Goal: Task Accomplishment & Management: Manage account settings

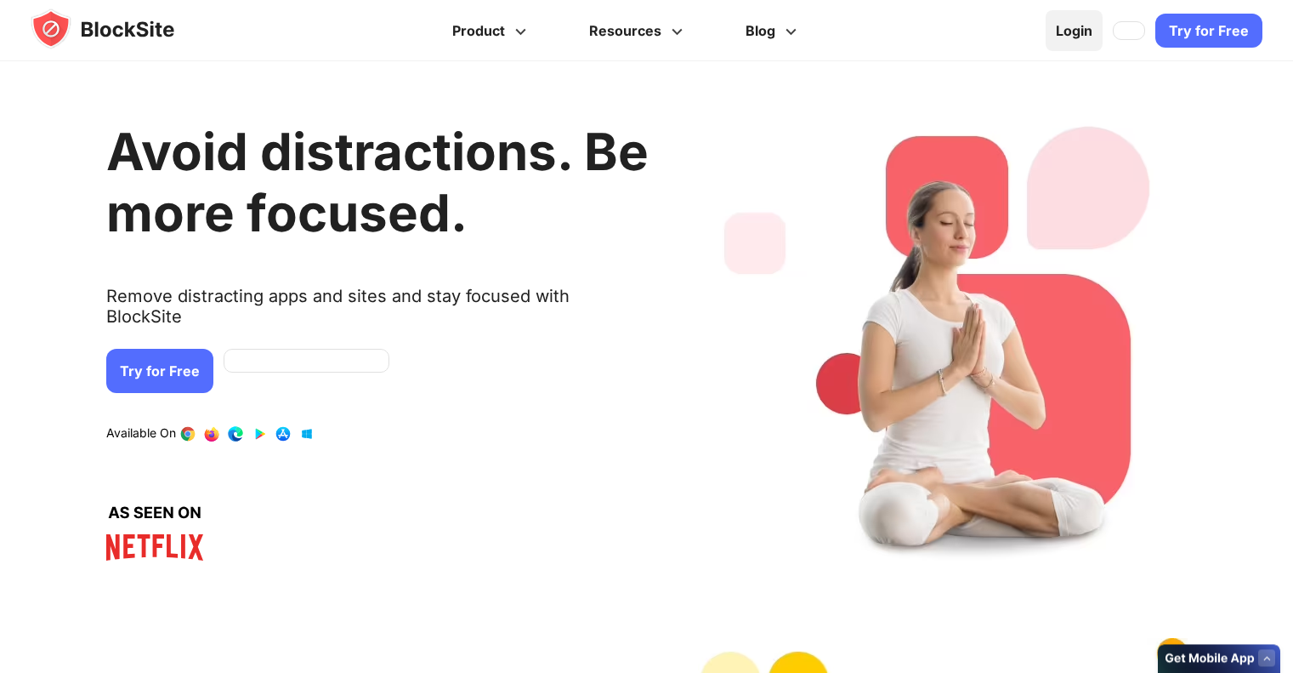
click at [1085, 31] on link "Login" at bounding box center [1074, 30] width 57 height 41
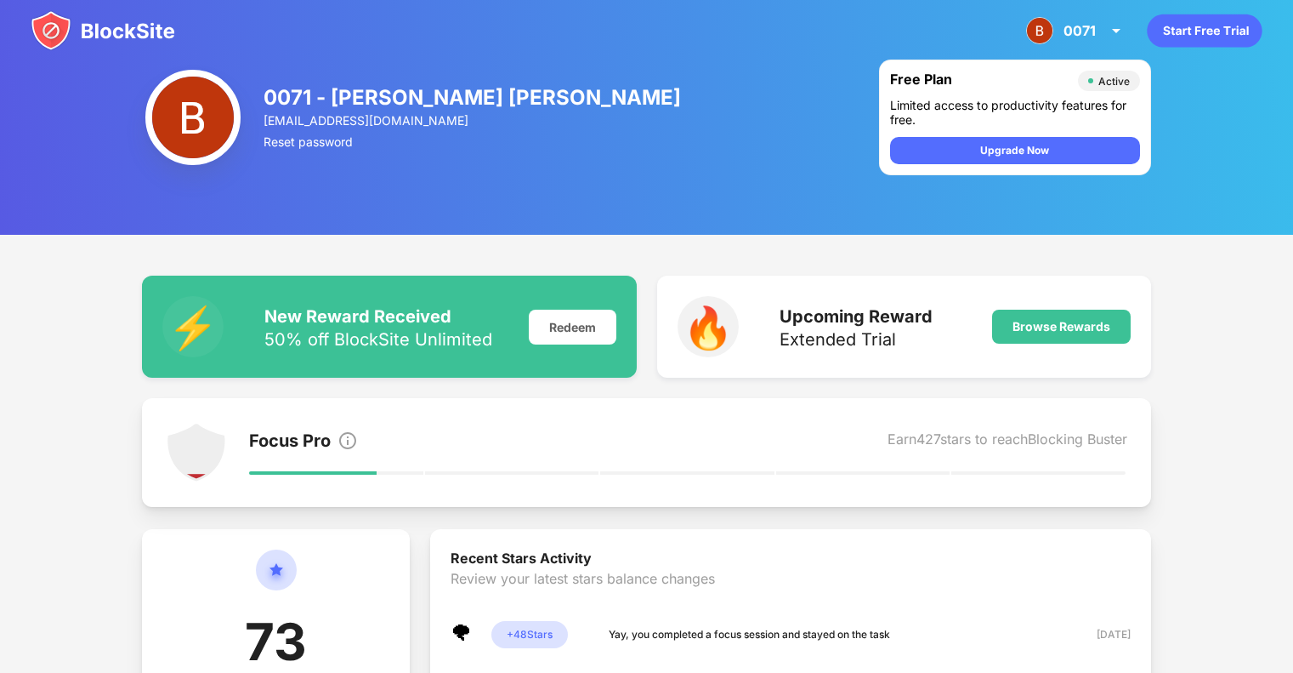
click at [96, 24] on img at bounding box center [103, 30] width 145 height 41
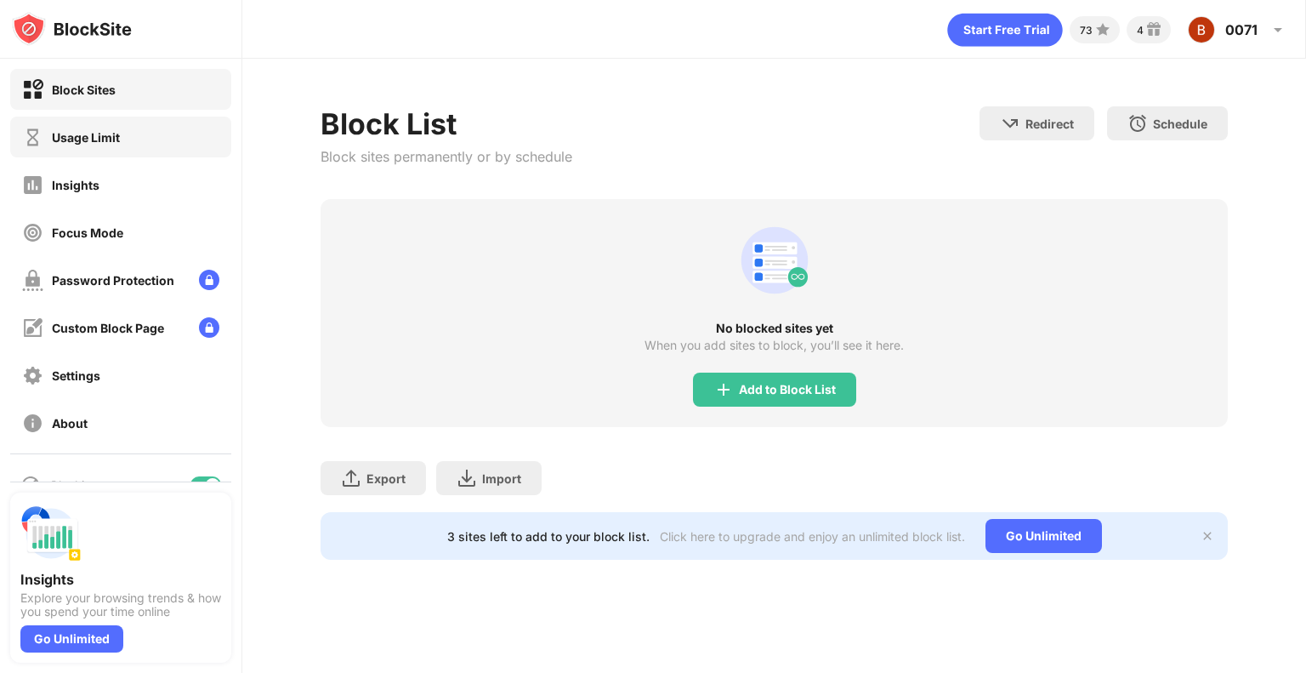
click at [139, 135] on div "Usage Limit" at bounding box center [120, 136] width 221 height 41
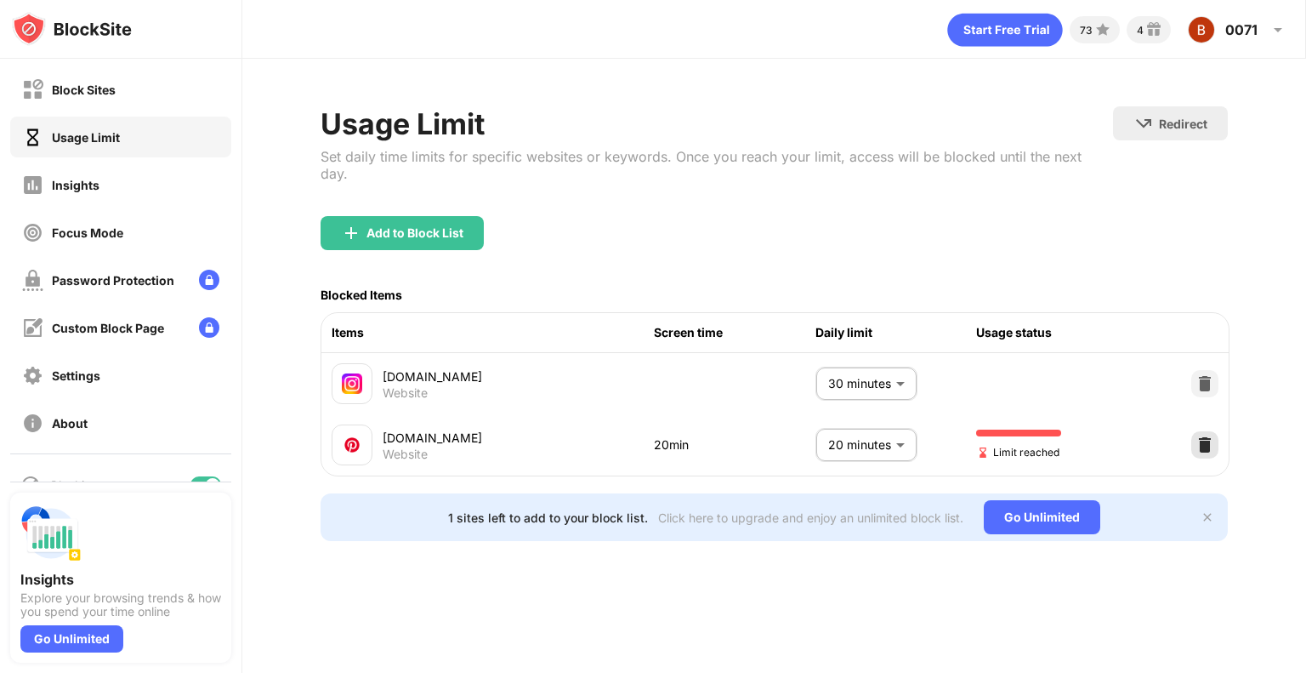
click at [1207, 436] on img at bounding box center [1204, 444] width 17 height 17
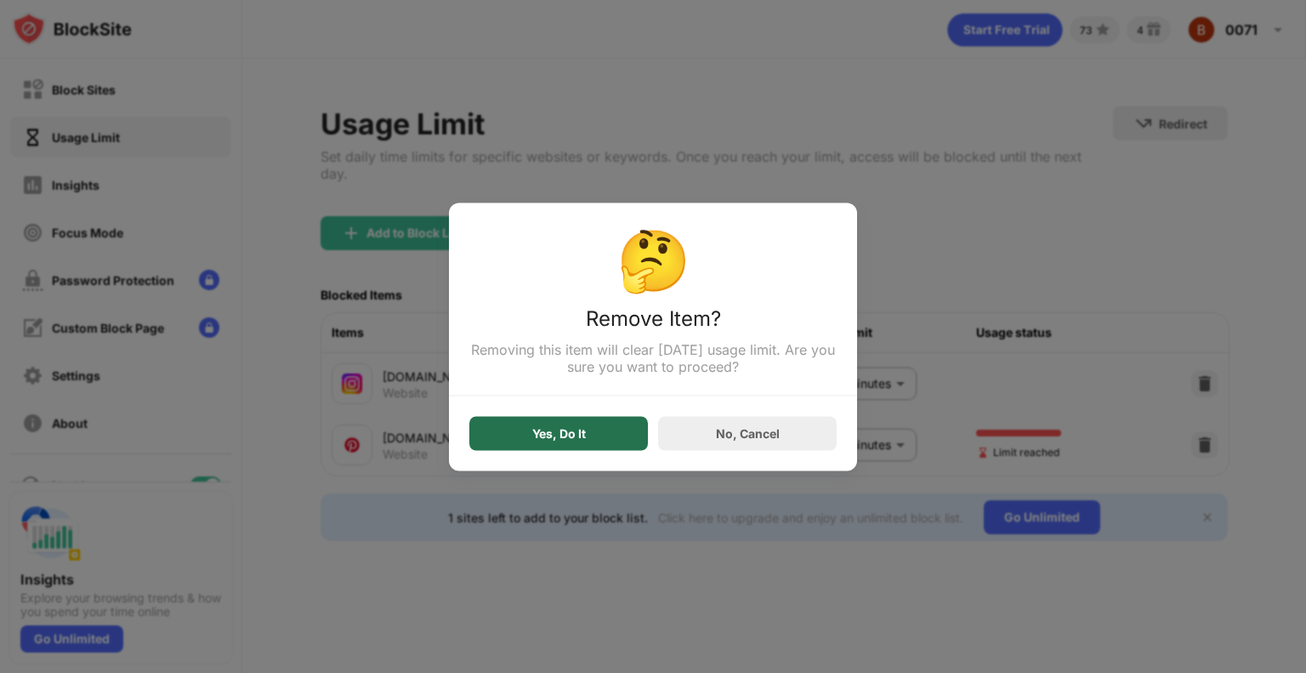
click at [590, 437] on div "Yes, Do It" at bounding box center [558, 433] width 179 height 34
